Goal: Task Accomplishment & Management: Use online tool/utility

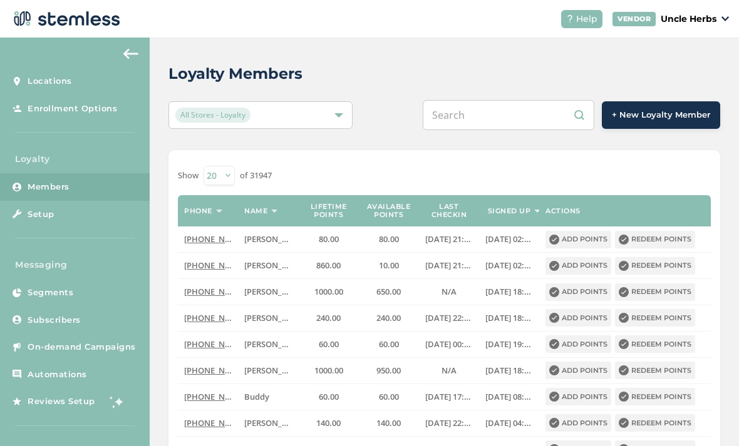
click at [498, 109] on input "text" at bounding box center [509, 115] width 172 height 30
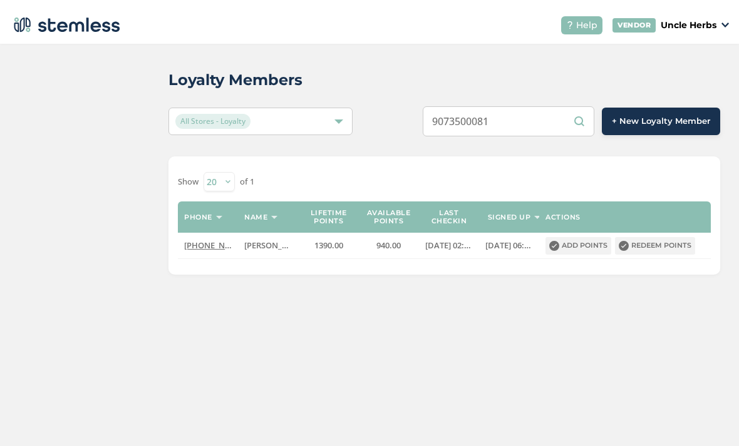
scroll to position [27, 0]
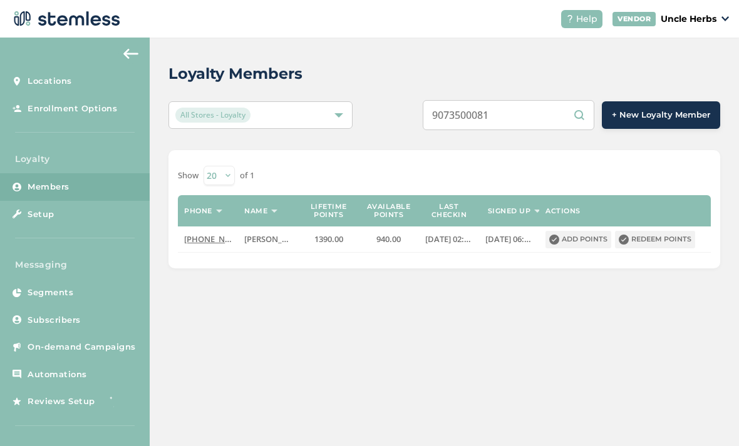
type input "9073500081"
click at [674, 231] on button "Redeem points" at bounding box center [655, 240] width 80 height 18
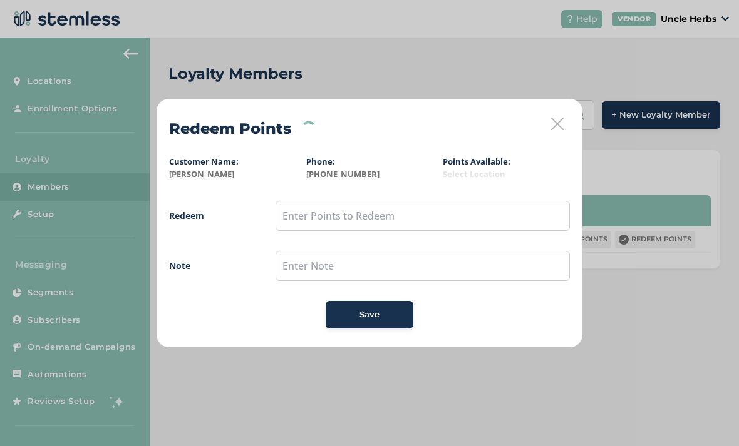
scroll to position [0, 0]
click at [305, 219] on input "text" at bounding box center [422, 216] width 294 height 30
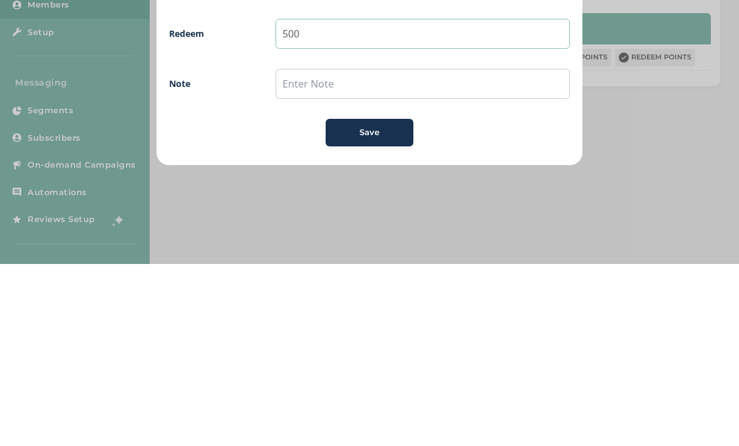
type input "500"
click at [378, 309] on span "Save" at bounding box center [369, 315] width 20 height 13
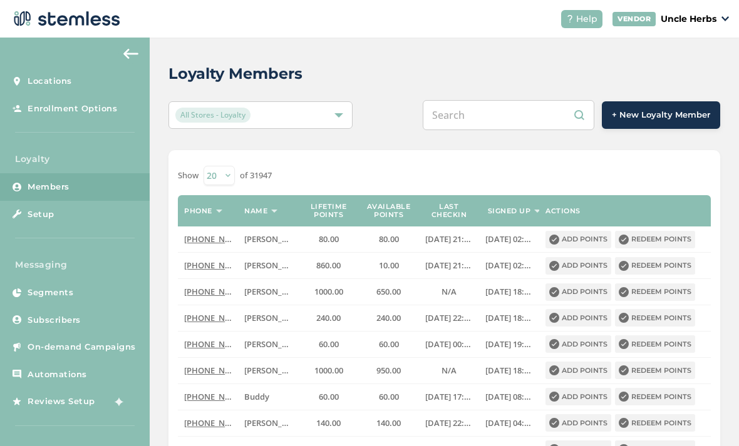
click at [484, 120] on input "text" at bounding box center [509, 115] width 172 height 30
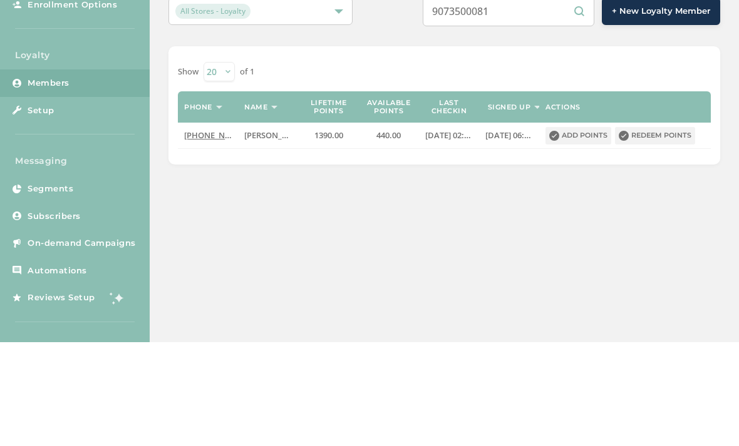
type input "9073500081"
click at [666, 231] on button "Redeem points" at bounding box center [655, 240] width 80 height 18
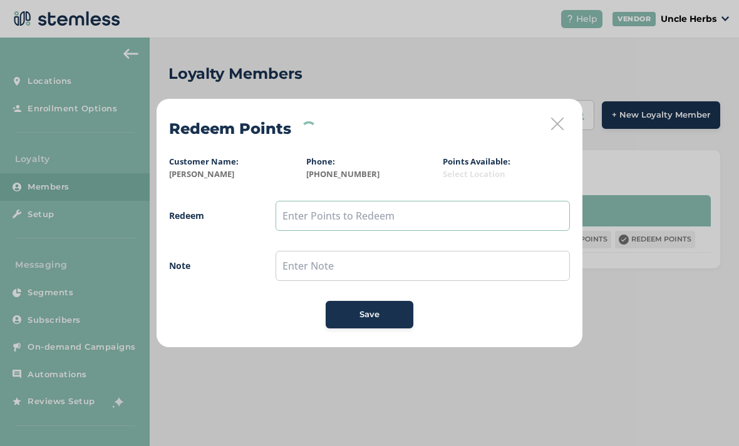
click at [304, 214] on input "text" at bounding box center [422, 216] width 294 height 30
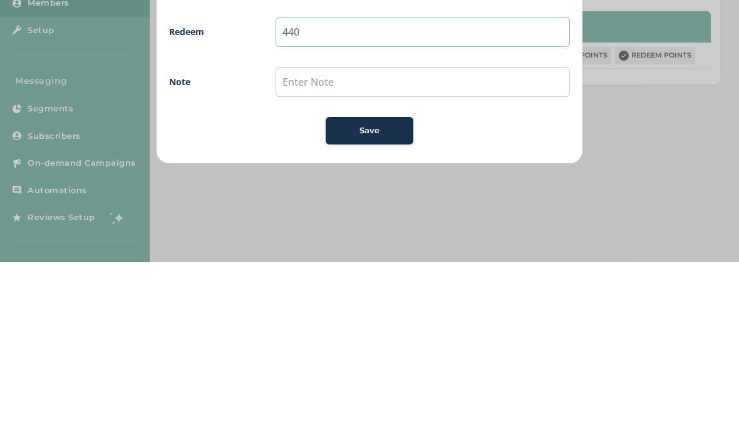
type input "440"
click at [381, 309] on div "Save" at bounding box center [370, 315] width 68 height 13
